Goal: Check status: Check status

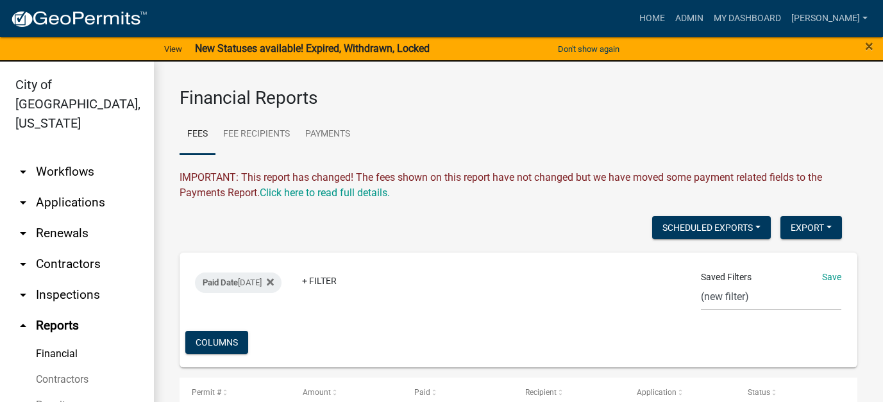
select select "0: null"
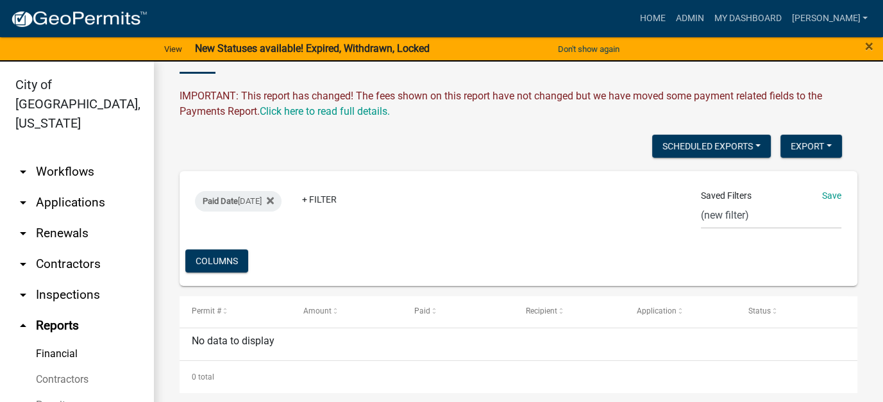
click at [59, 157] on link "arrow_drop_down Workflows" at bounding box center [77, 172] width 154 height 31
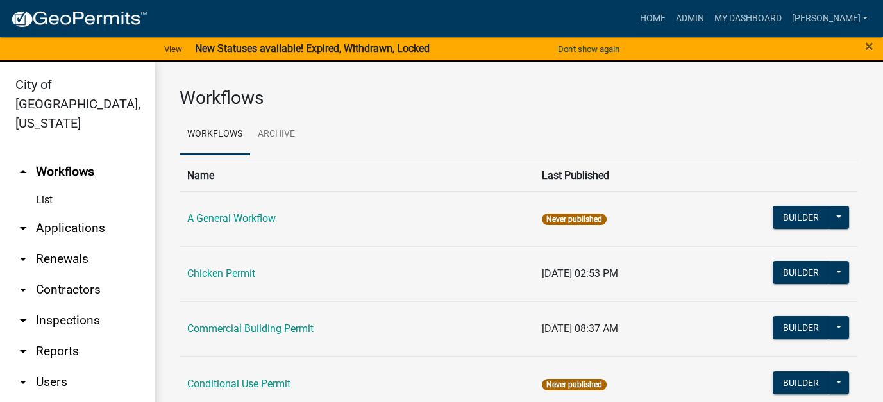
click at [58, 213] on link "arrow_drop_down Applications" at bounding box center [77, 228] width 154 height 31
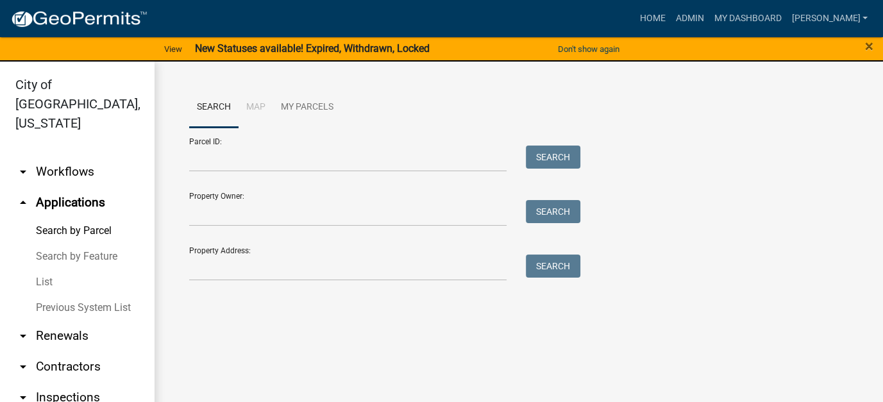
click at [46, 269] on link "List" at bounding box center [77, 282] width 154 height 26
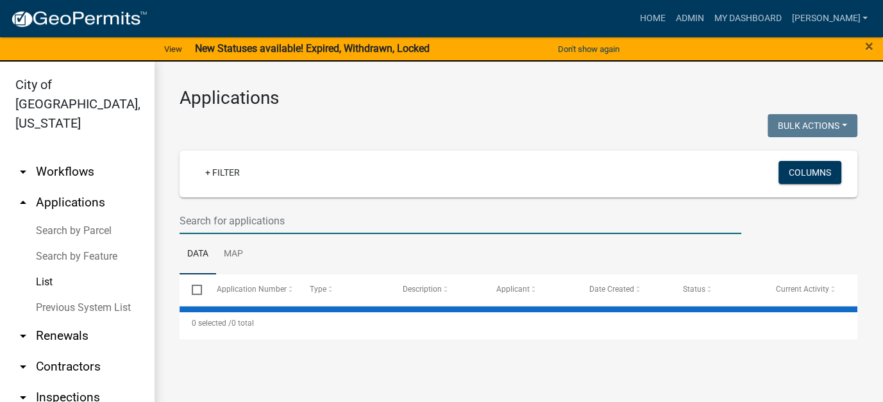
click at [258, 221] on input "text" at bounding box center [461, 221] width 562 height 26
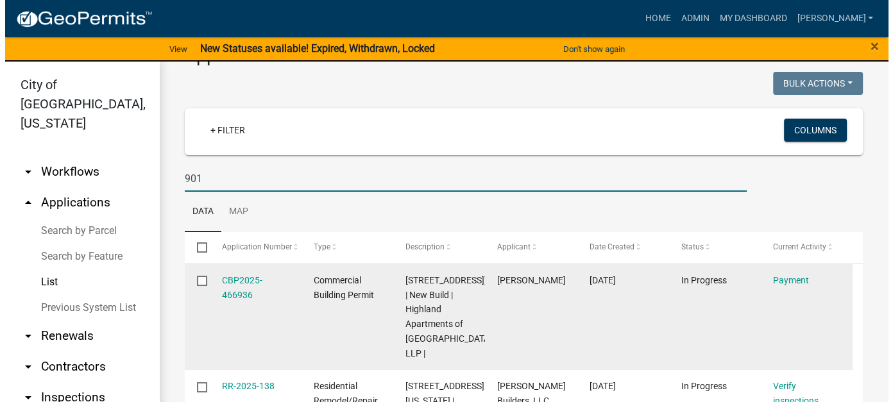
scroll to position [64, 0]
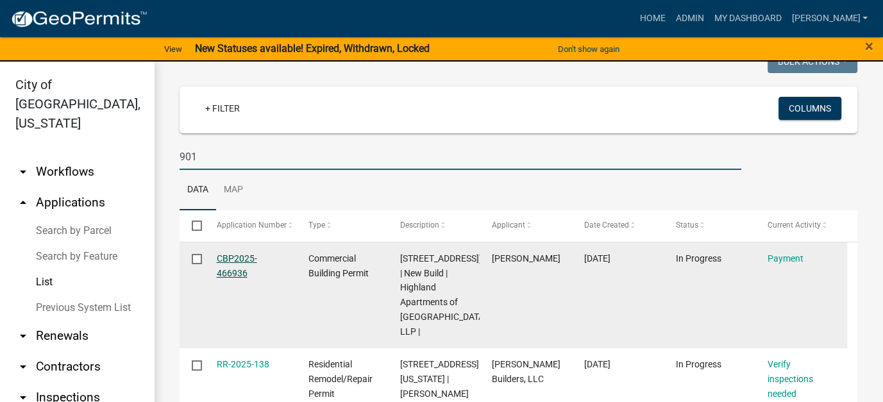
type input "901"
click at [242, 255] on link "CBP2025-466936" at bounding box center [237, 265] width 40 height 25
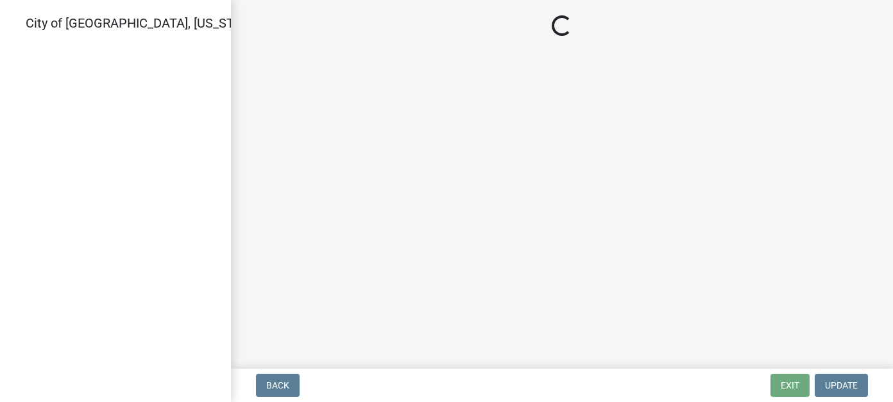
select select "3: 3"
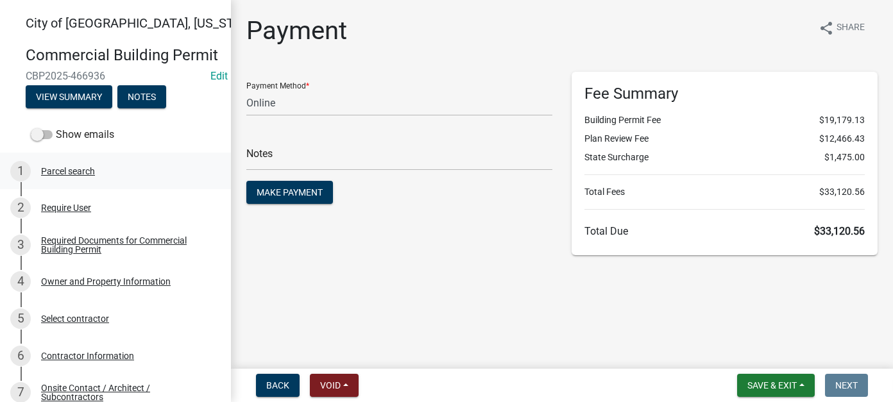
click at [82, 176] on div "Parcel search" at bounding box center [68, 171] width 54 height 9
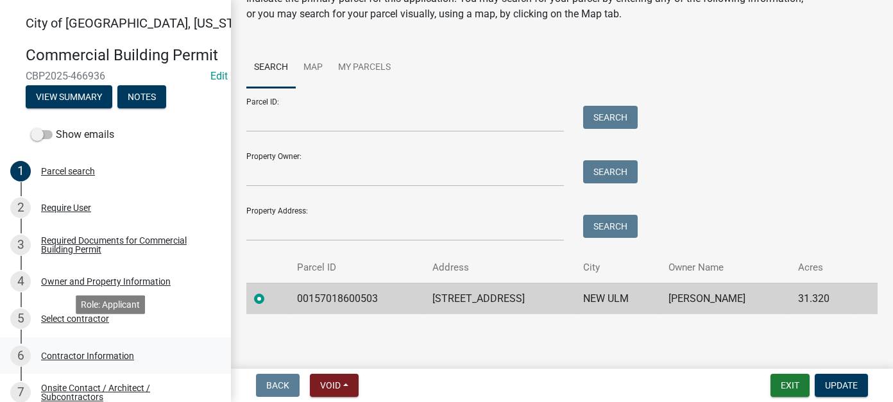
scroll to position [64, 0]
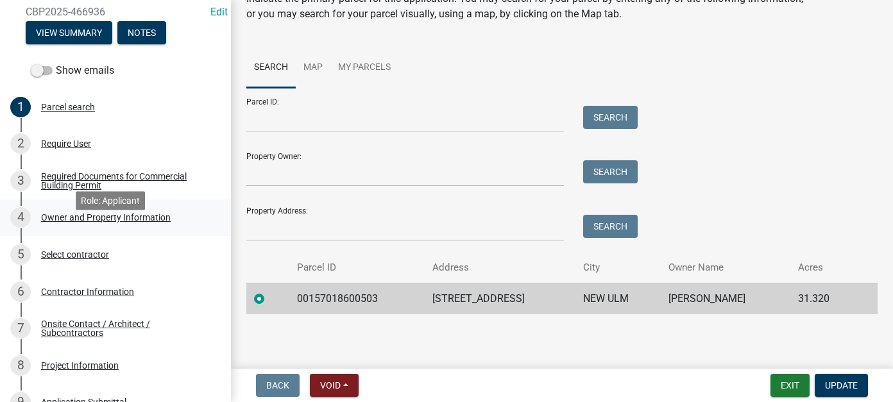
click at [92, 228] on div "4 Owner and Property Information" at bounding box center [110, 217] width 200 height 21
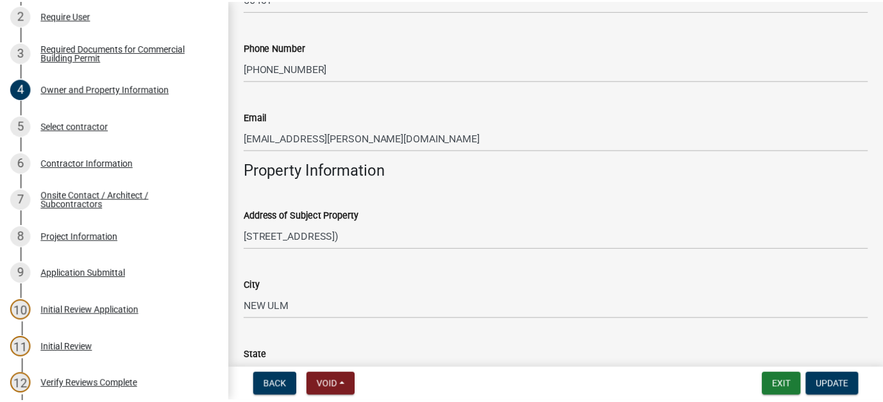
scroll to position [642, 0]
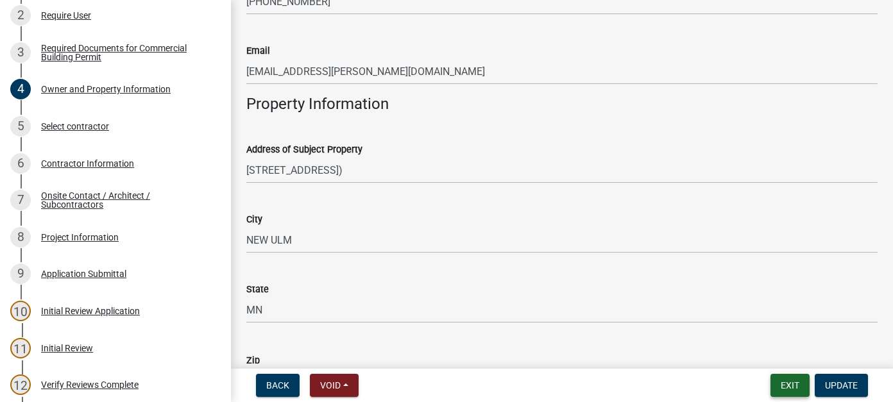
click at [785, 378] on button "Exit" at bounding box center [790, 385] width 39 height 23
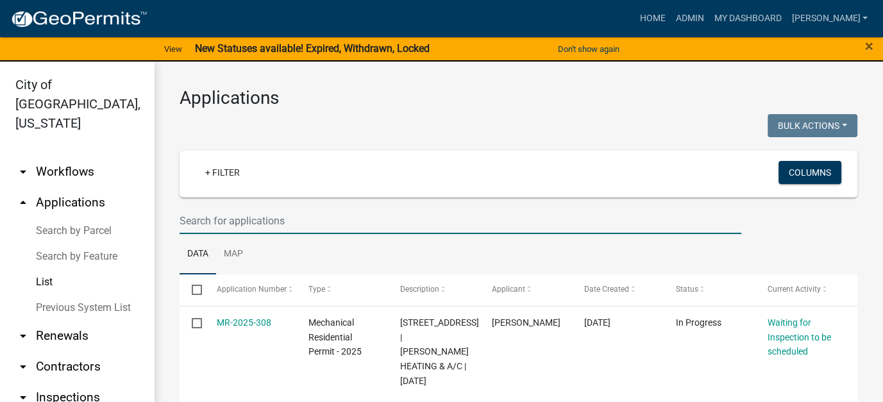
click at [305, 216] on input "text" at bounding box center [461, 221] width 562 height 26
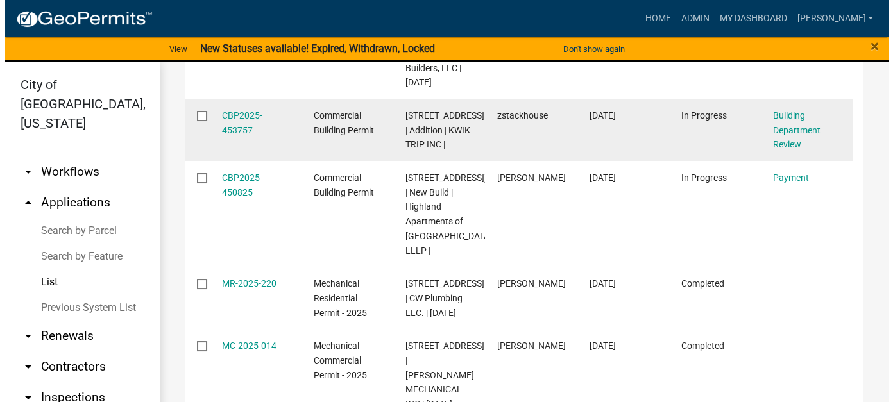
scroll to position [385, 0]
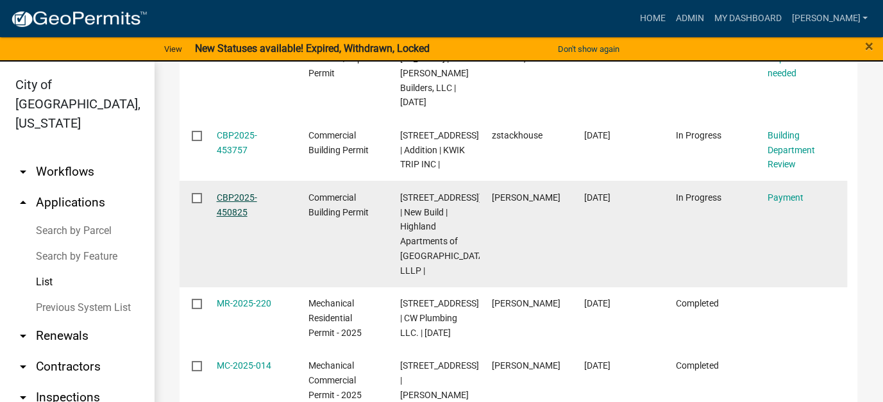
type input "901"
click at [235, 218] on link "CBP2025-450825" at bounding box center [237, 204] width 40 height 25
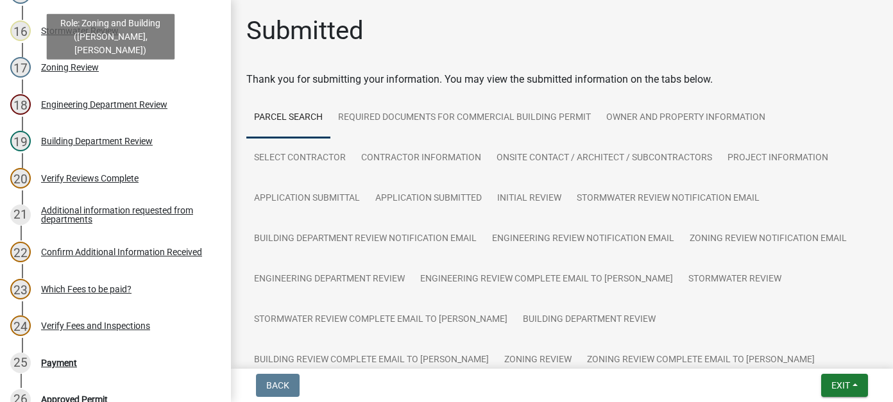
scroll to position [770, 0]
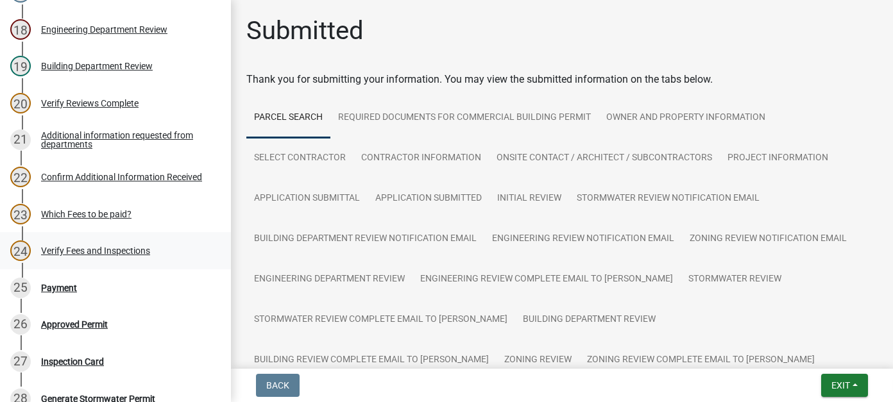
click at [96, 255] on div "Verify Fees and Inspections" at bounding box center [95, 250] width 109 height 9
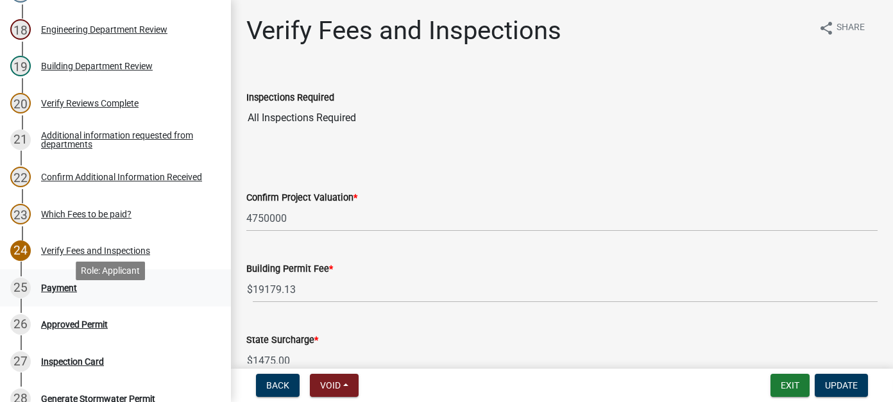
click at [65, 298] on div "25 Payment" at bounding box center [110, 288] width 200 height 21
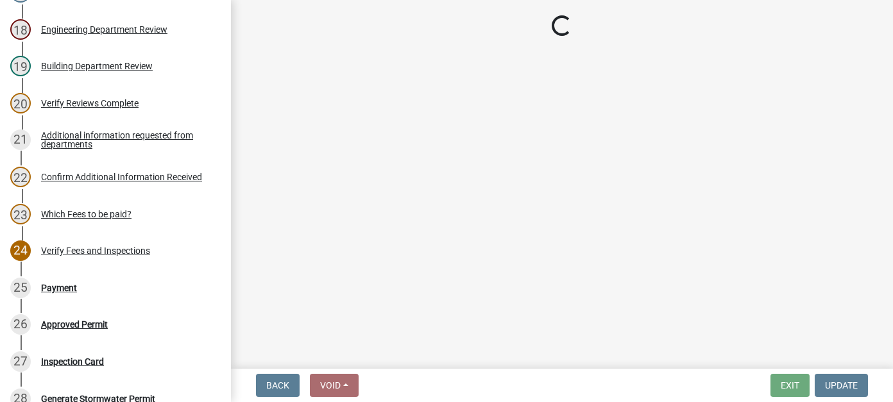
select select "3: 3"
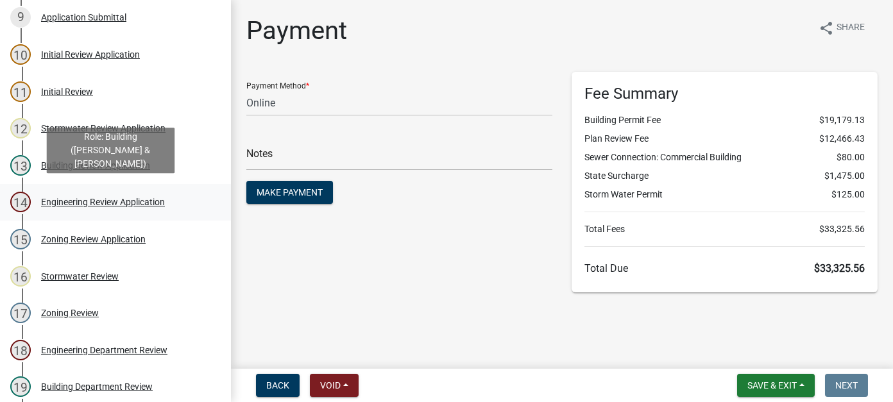
scroll to position [321, 0]
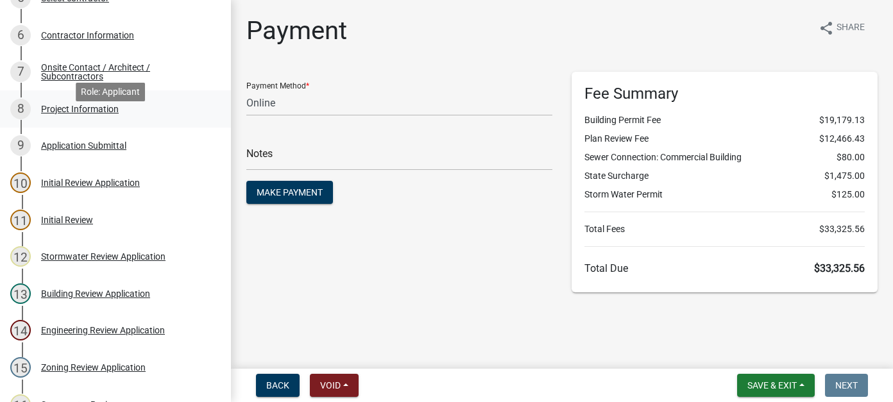
click at [78, 114] on div "Project Information" at bounding box center [80, 109] width 78 height 9
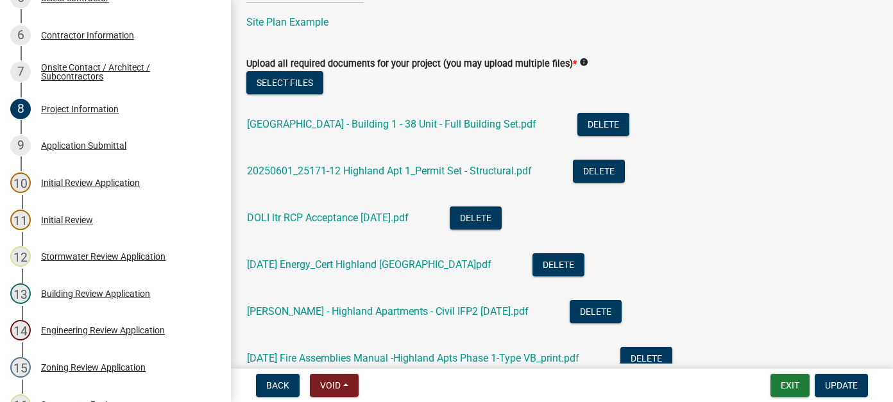
scroll to position [834, 0]
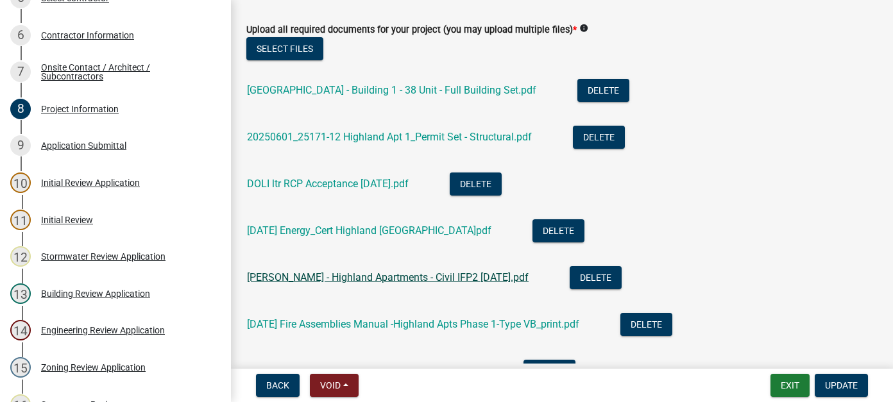
click at [354, 273] on link "[PERSON_NAME] - Highland Apartments - Civil IFP2 [DATE].pdf" at bounding box center [388, 277] width 282 height 12
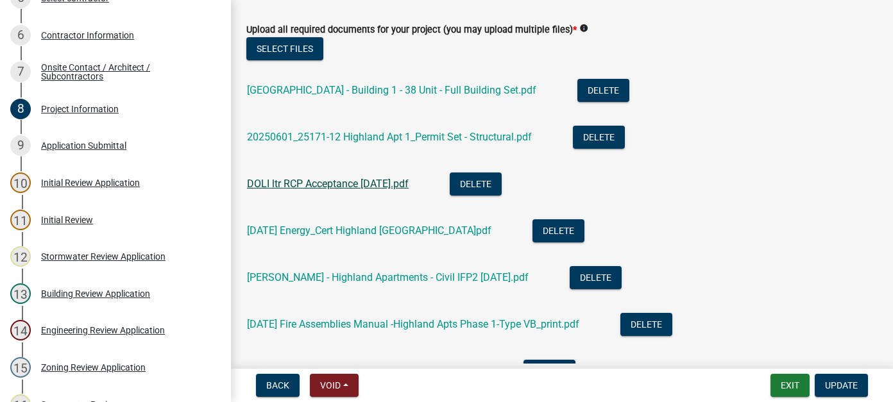
click at [357, 182] on link "DOLI ltr RCP Acceptance [DATE].pdf" at bounding box center [328, 184] width 162 height 12
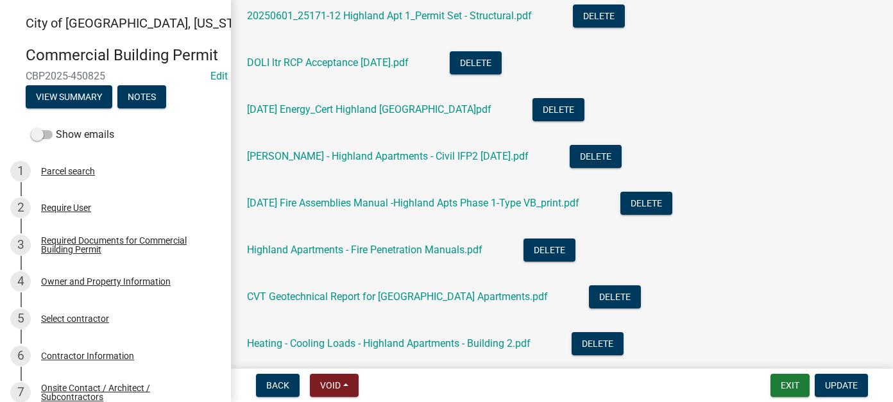
scroll to position [955, 0]
click at [296, 66] on link "DOLI ltr RCP Acceptance [DATE].pdf" at bounding box center [328, 62] width 162 height 12
